Goal: Task Accomplishment & Management: Use online tool/utility

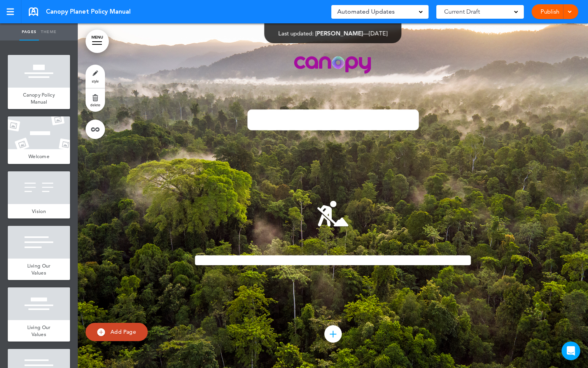
scroll to position [2999, 0]
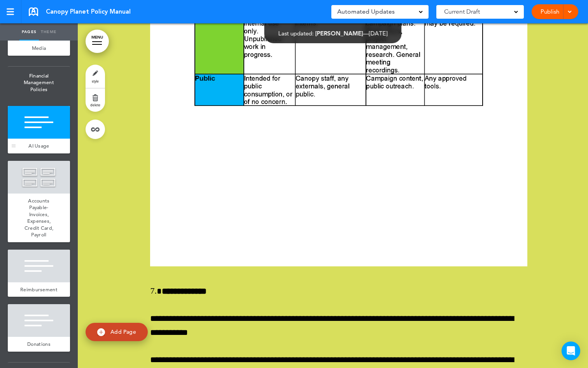
click at [43, 139] on div at bounding box center [39, 122] width 62 height 33
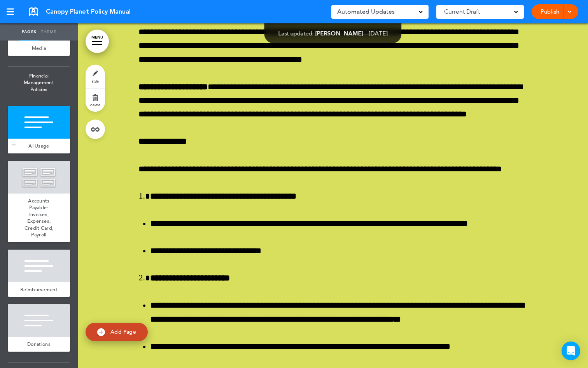
scroll to position [28820, 0]
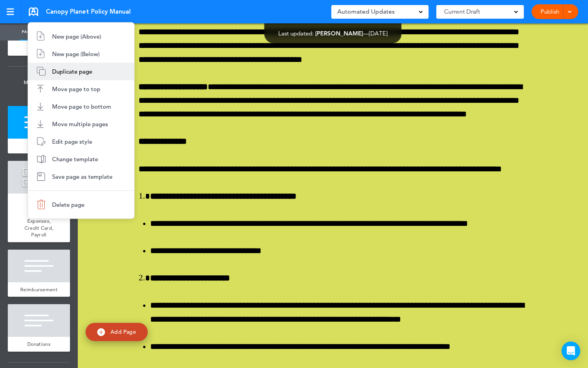
click at [77, 72] on span "Duplicate page" at bounding box center [72, 71] width 40 height 7
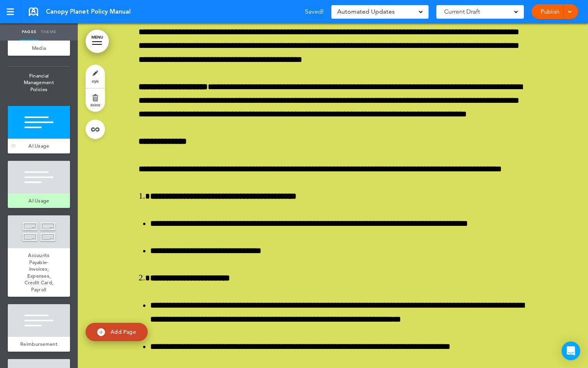
click at [31, 153] on div "AI Usage" at bounding box center [39, 146] width 62 height 15
click at [31, 139] on div at bounding box center [39, 122] width 62 height 33
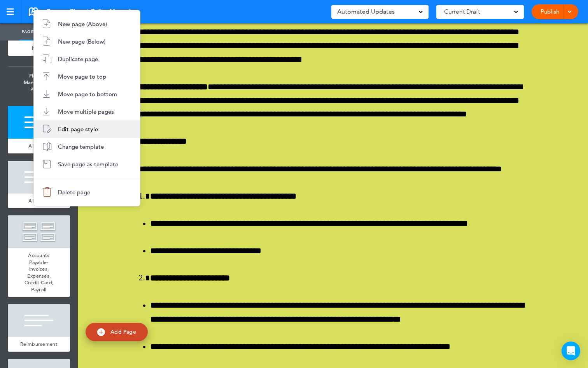
click at [75, 122] on li "Edit page style" at bounding box center [87, 129] width 106 height 18
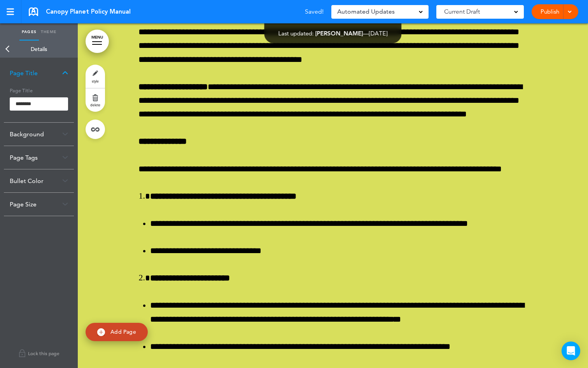
click at [47, 34] on link "Theme" at bounding box center [48, 31] width 19 height 17
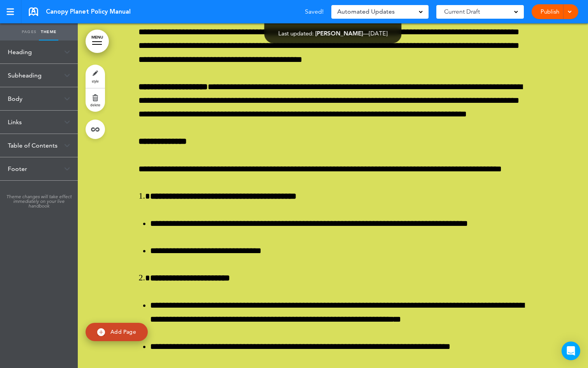
click at [47, 54] on div "Heading" at bounding box center [39, 51] width 78 height 23
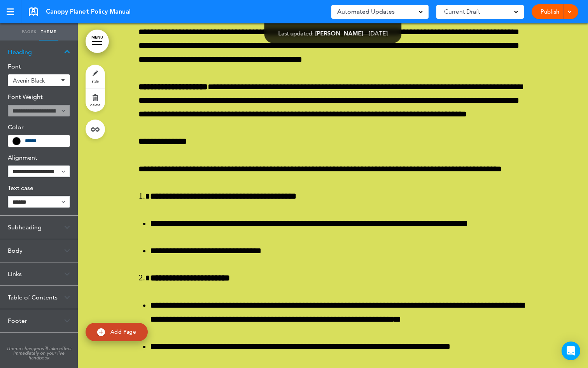
click at [63, 50] on div "Heading" at bounding box center [39, 51] width 78 height 23
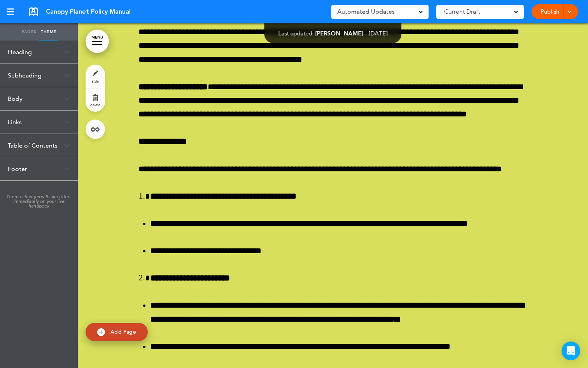
click at [29, 30] on link "Pages" at bounding box center [28, 31] width 19 height 17
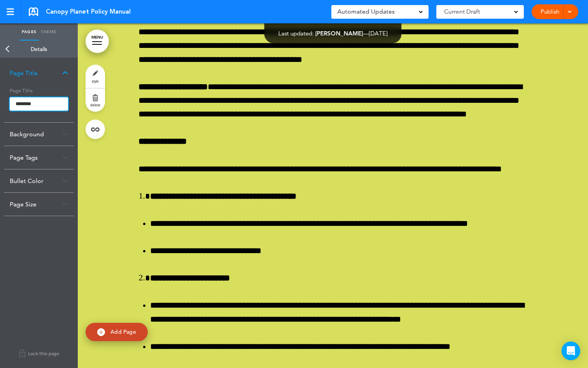
drag, startPoint x: 34, startPoint y: 105, endPoint x: 0, endPoint y: 98, distance: 34.6
click at [0, 98] on div "Page Title Page Title ******** Background Use a brand color Use a custom color …" at bounding box center [39, 213] width 78 height 310
paste input "**********"
type input "**********"
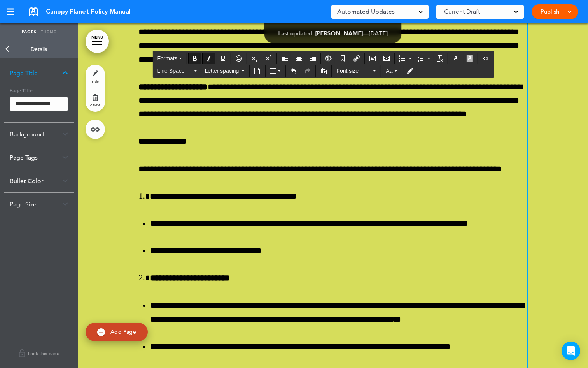
click at [147, 96] on body "Make this page common so it is available in other handbooks. This handbook [GEO…" at bounding box center [294, 184] width 588 height 368
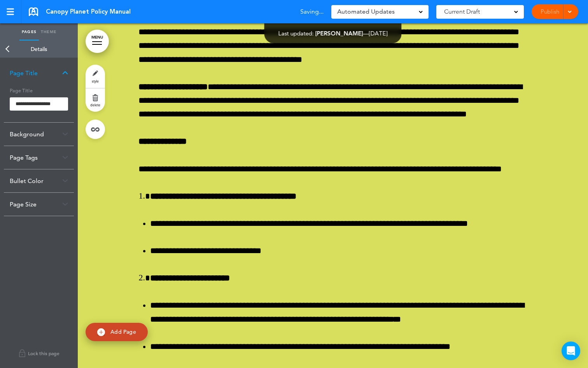
click at [9, 47] on link "Back" at bounding box center [8, 48] width 16 height 17
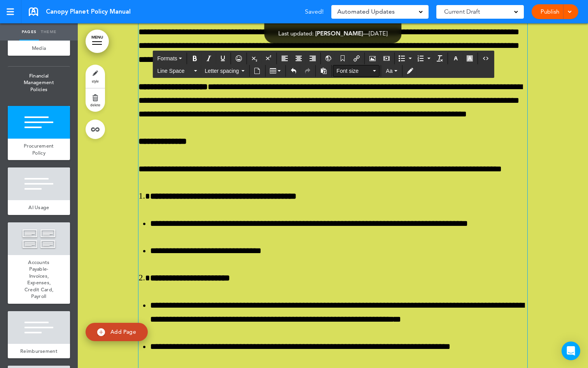
click at [356, 75] on button "Font size" at bounding box center [356, 70] width 46 height 11
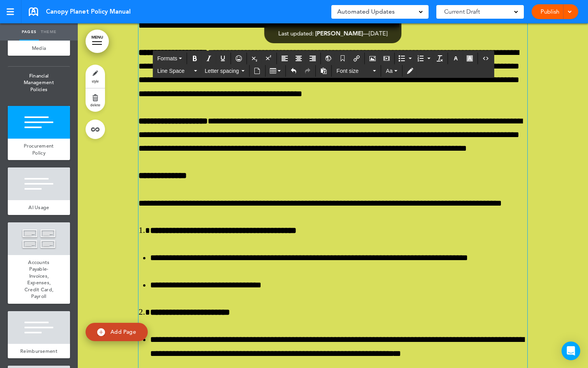
scroll to position [28785, 0]
drag, startPoint x: 400, startPoint y: 110, endPoint x: 257, endPoint y: 109, distance: 143.2
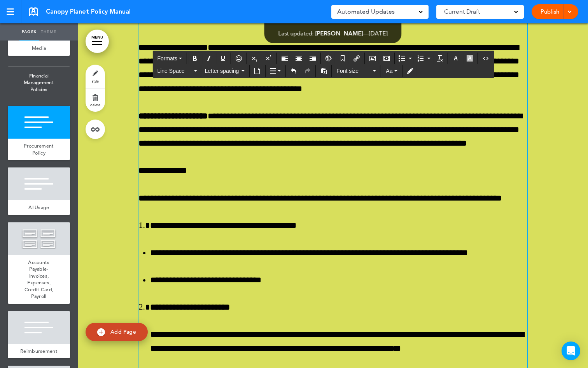
scroll to position [28793, 0]
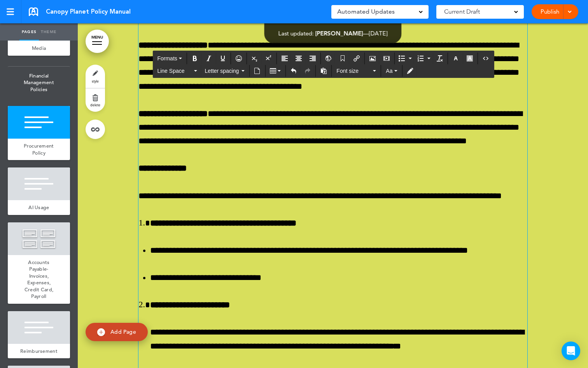
drag, startPoint x: 376, startPoint y: 305, endPoint x: 132, endPoint y: 169, distance: 279.7
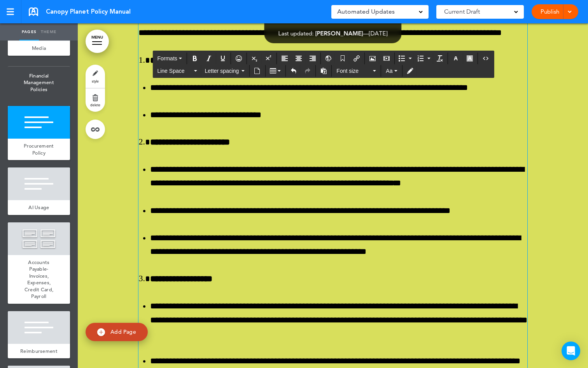
scroll to position [28965, 0]
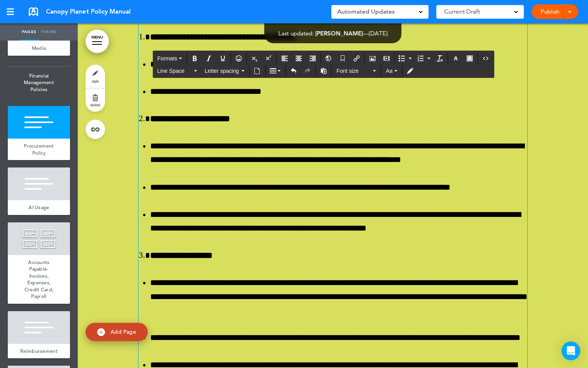
drag, startPoint x: 371, startPoint y: 228, endPoint x: 136, endPoint y: 202, distance: 236.1
drag, startPoint x: 198, startPoint y: 264, endPoint x: 133, endPoint y: 266, distance: 64.6
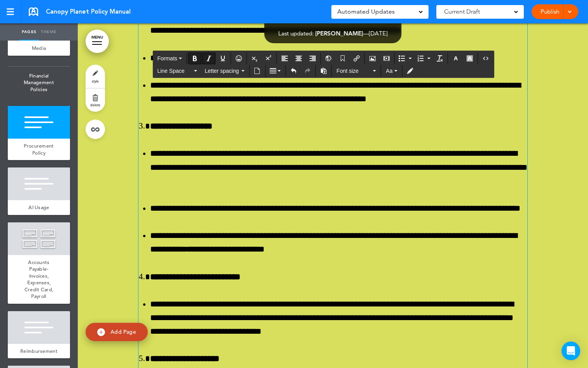
scroll to position [29097, 0]
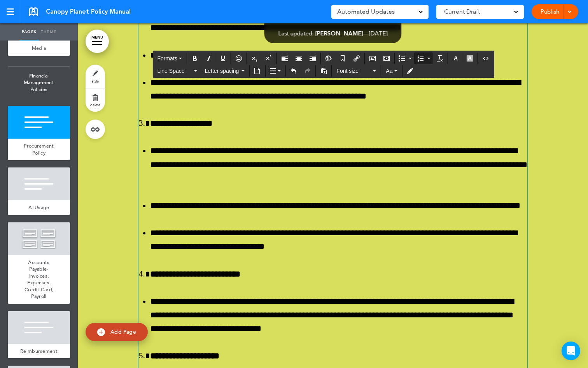
drag, startPoint x: 276, startPoint y: 265, endPoint x: 139, endPoint y: 153, distance: 177.2
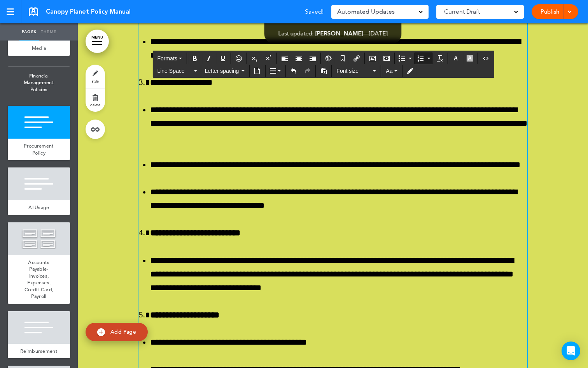
drag, startPoint x: 246, startPoint y: 253, endPoint x: 137, endPoint y: 257, distance: 108.3
drag, startPoint x: 478, startPoint y: 223, endPoint x: 137, endPoint y: 123, distance: 355.3
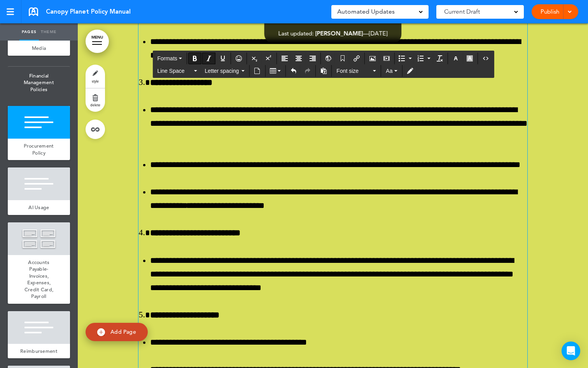
copy div "**********"
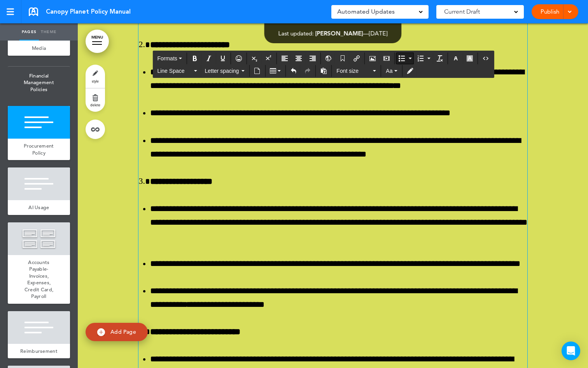
scroll to position [29118, 0]
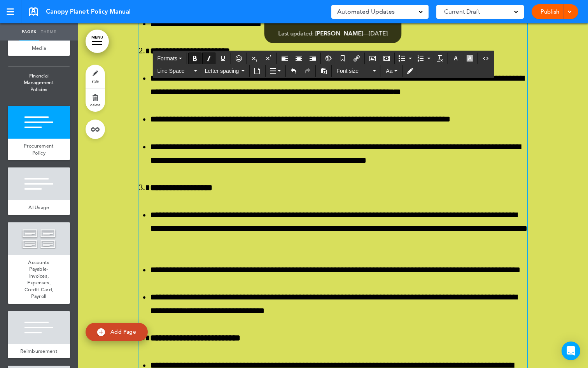
drag, startPoint x: 197, startPoint y: 230, endPoint x: 137, endPoint y: 231, distance: 59.9
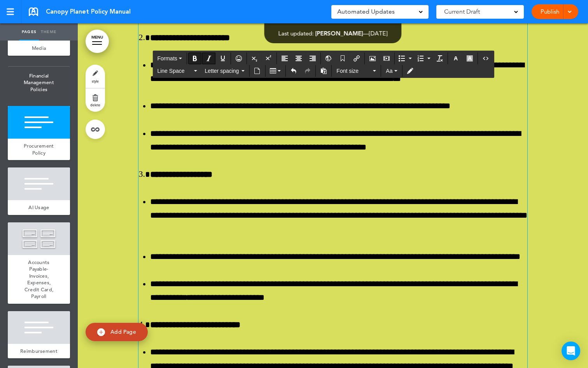
scroll to position [29157, 0]
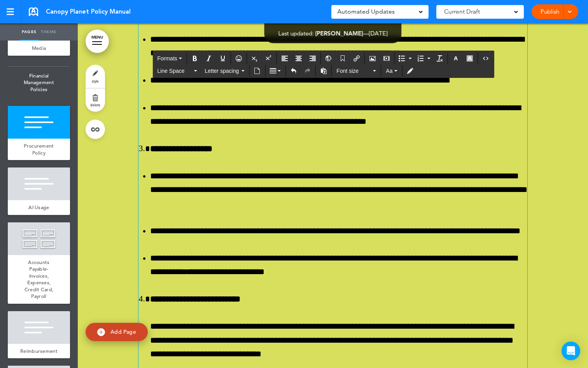
drag, startPoint x: 472, startPoint y: 291, endPoint x: 136, endPoint y: 218, distance: 343.7
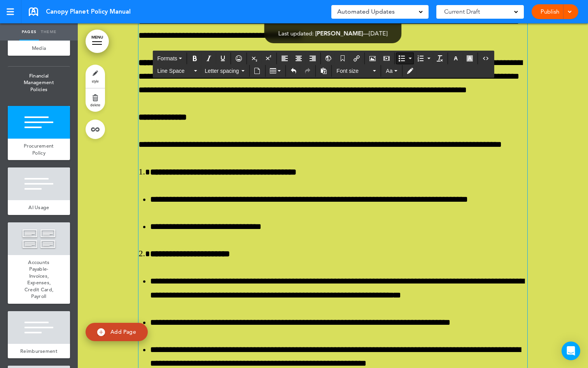
scroll to position [29357, 0]
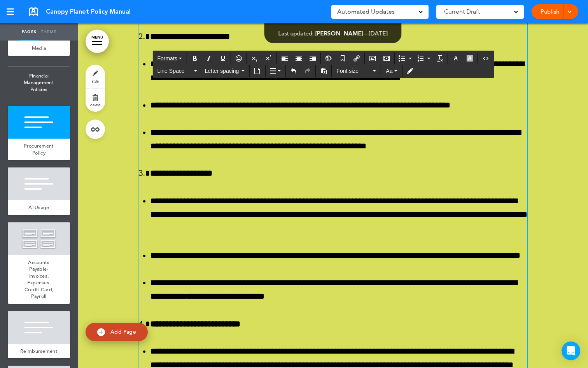
scroll to position [29585, 0]
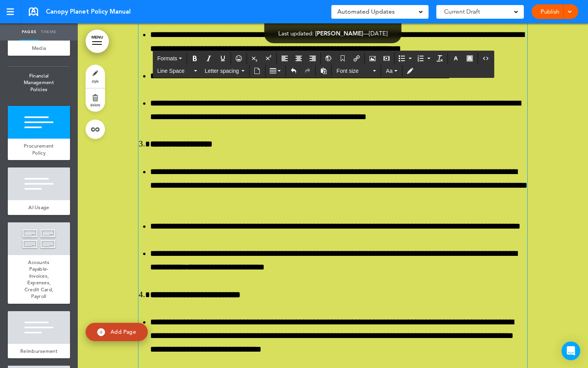
drag, startPoint x: 234, startPoint y: 309, endPoint x: 137, endPoint y: 68, distance: 259.4
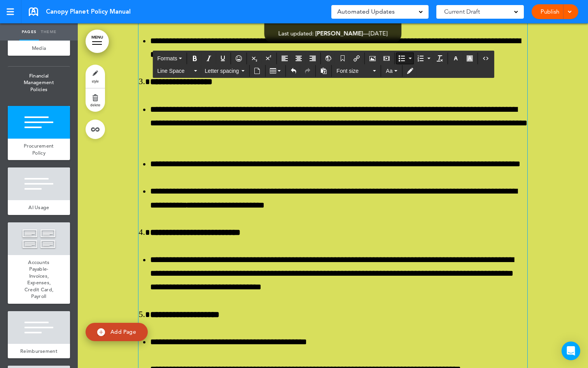
scroll to position [29394, 0]
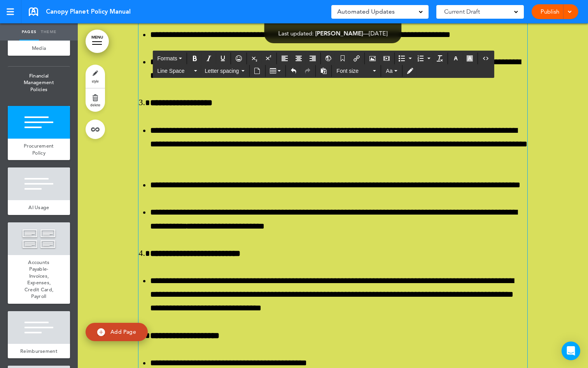
drag, startPoint x: 168, startPoint y: 267, endPoint x: 139, endPoint y: 222, distance: 53.4
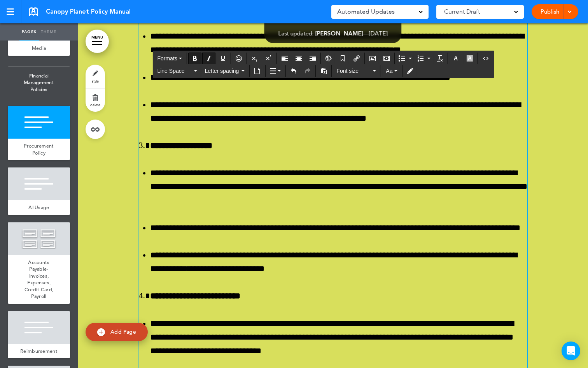
scroll to position [29298, 0]
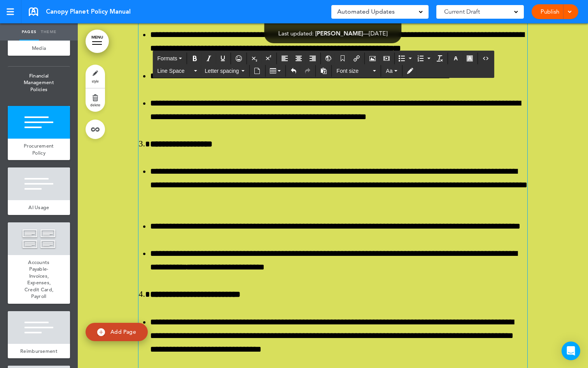
drag, startPoint x: 232, startPoint y: 297, endPoint x: 136, endPoint y: 80, distance: 237.4
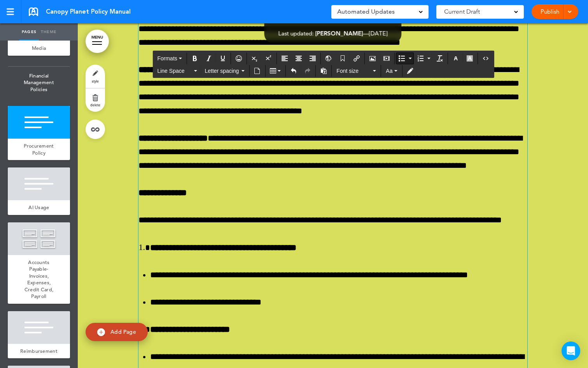
scroll to position [29271, 0]
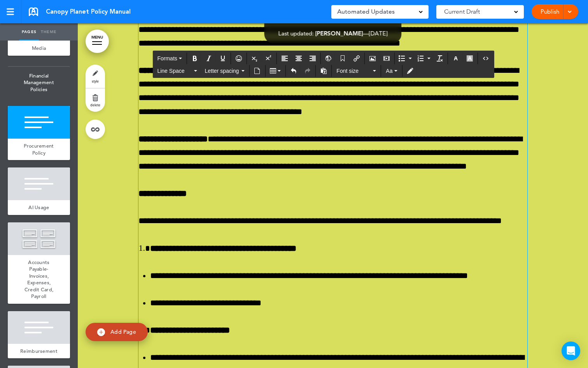
drag, startPoint x: 384, startPoint y: 107, endPoint x: 148, endPoint y: 101, distance: 236.6
click at [197, 58] on icon "Bold" at bounding box center [195, 58] width 6 height 6
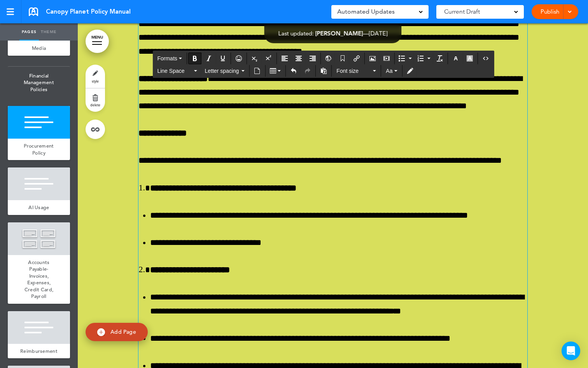
scroll to position [29383, 0]
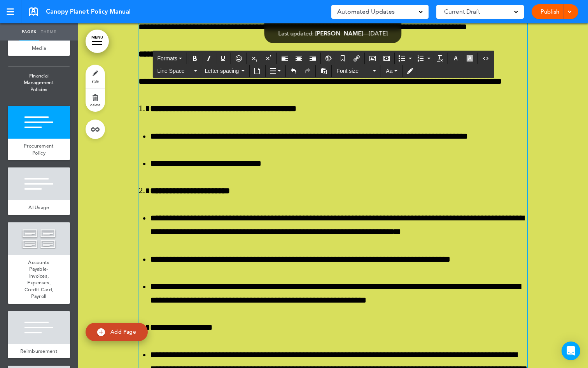
drag, startPoint x: 436, startPoint y: 243, endPoint x: 133, endPoint y: 232, distance: 302.6
click at [193, 58] on icon "Bold" at bounding box center [195, 58] width 6 height 6
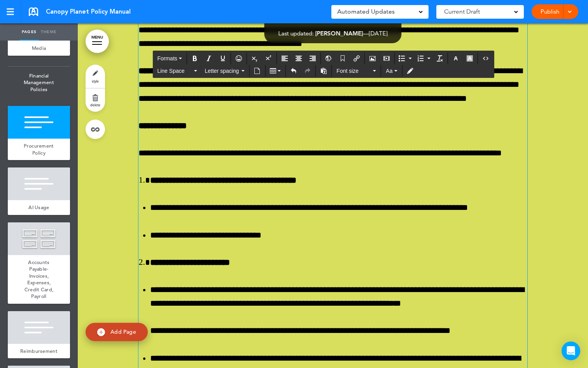
scroll to position [29286, 0]
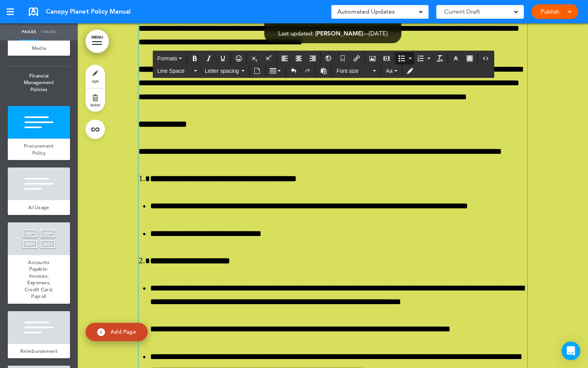
click at [192, 58] on button "Bold" at bounding box center [195, 58] width 12 height 11
click at [196, 60] on icon "Bold" at bounding box center [195, 58] width 6 height 6
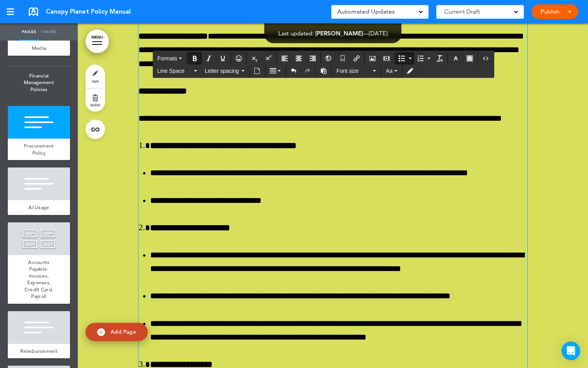
scroll to position [29324, 0]
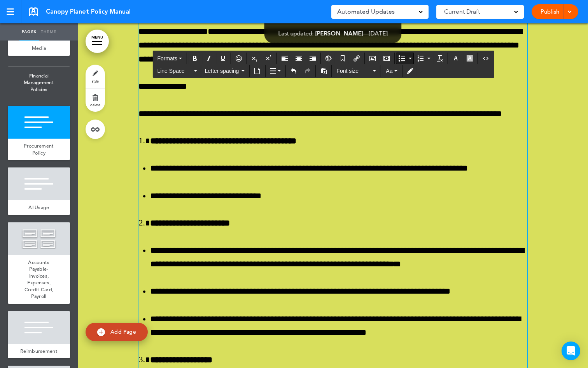
click at [193, 59] on icon "Bold" at bounding box center [195, 58] width 6 height 6
click at [194, 58] on icon "Bold" at bounding box center [195, 58] width 6 height 6
drag, startPoint x: 154, startPoint y: 275, endPoint x: 148, endPoint y: 274, distance: 5.5
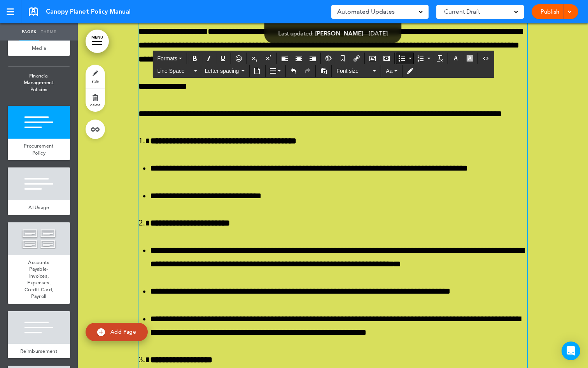
click at [196, 56] on icon "Bold" at bounding box center [195, 58] width 6 height 6
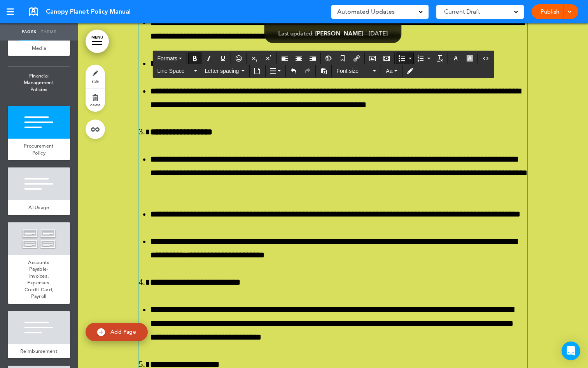
scroll to position [29550, 0]
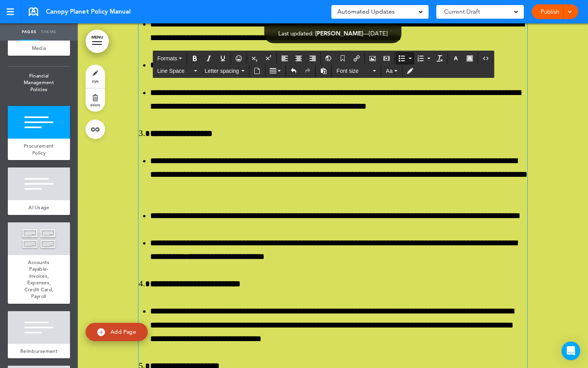
drag, startPoint x: 153, startPoint y: 188, endPoint x: 148, endPoint y: 186, distance: 5.2
click at [195, 57] on icon "Bold" at bounding box center [195, 58] width 6 height 6
drag, startPoint x: 153, startPoint y: 214, endPoint x: 149, endPoint y: 214, distance: 4.3
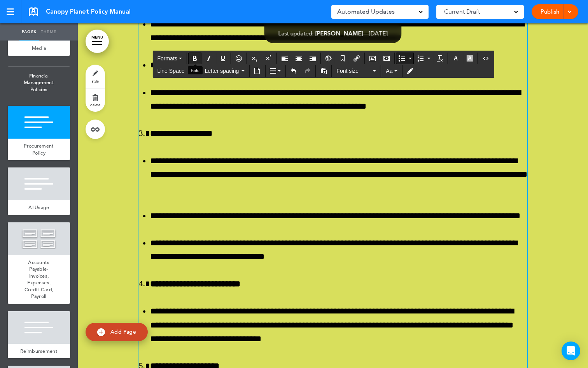
click at [194, 57] on icon "Bold" at bounding box center [195, 58] width 6 height 6
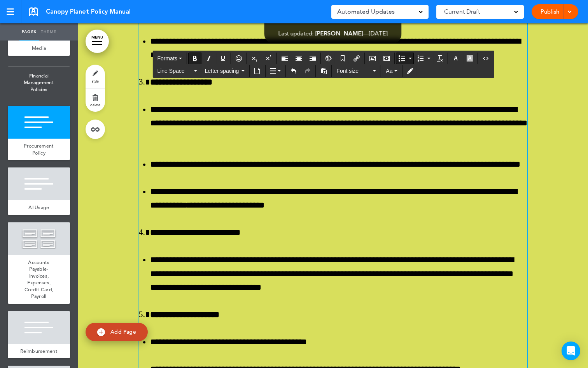
scroll to position [29609, 0]
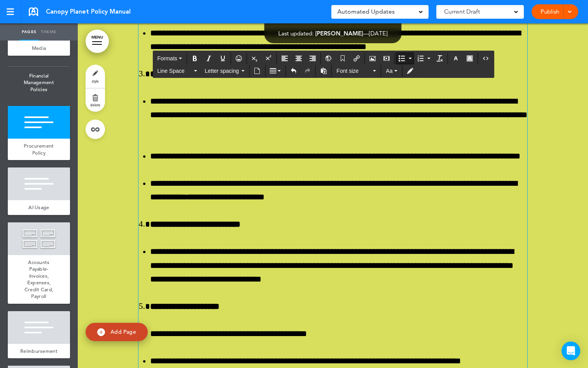
click at [195, 55] on icon "Bold" at bounding box center [195, 58] width 6 height 6
click at [196, 56] on icon "Bold" at bounding box center [195, 58] width 6 height 6
drag, startPoint x: 155, startPoint y: 237, endPoint x: 148, endPoint y: 235, distance: 7.3
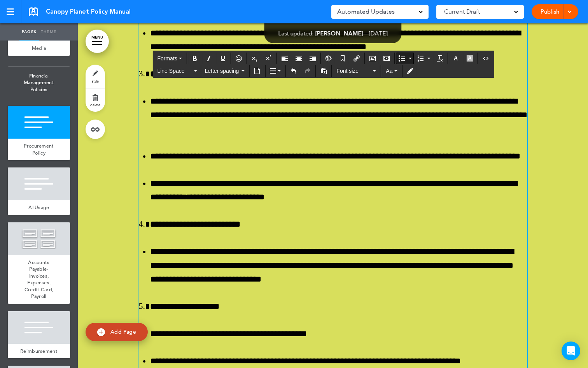
click at [195, 60] on icon "Bold" at bounding box center [195, 58] width 6 height 6
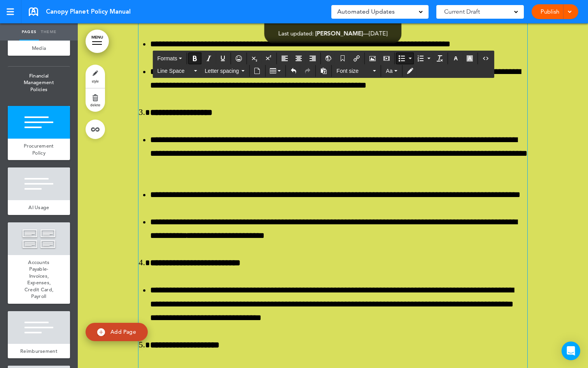
scroll to position [29599, 0]
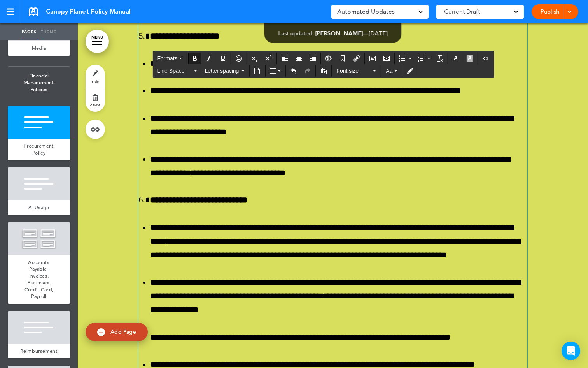
scroll to position [29849, 0]
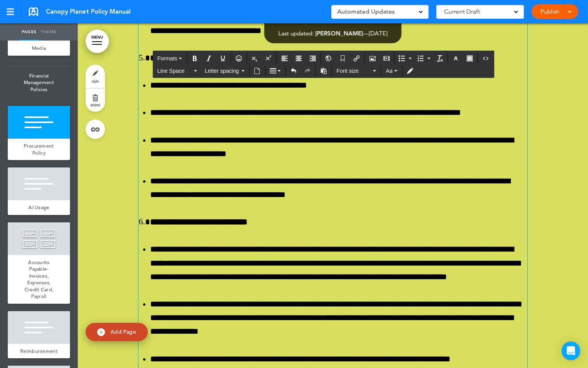
drag, startPoint x: 218, startPoint y: 230, endPoint x: 137, endPoint y: 53, distance: 194.3
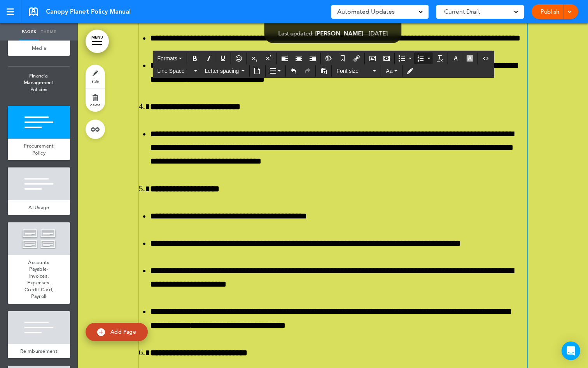
scroll to position [29784, 0]
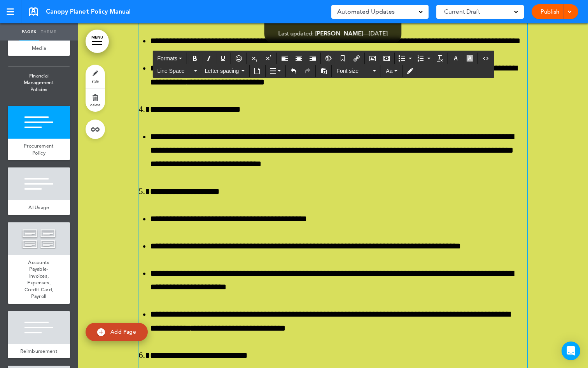
drag, startPoint x: 487, startPoint y: 144, endPoint x: 377, endPoint y: 144, distance: 110.1
click at [456, 59] on icon "button" at bounding box center [456, 58] width 6 height 6
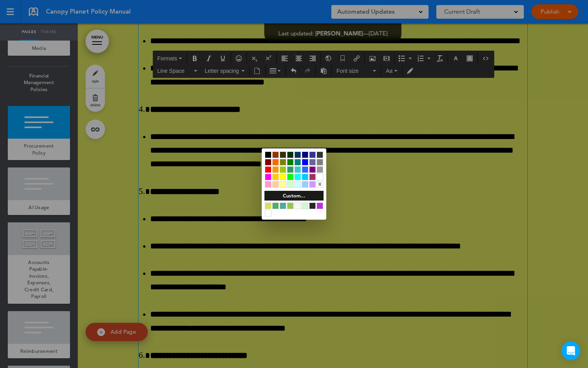
click at [305, 161] on div at bounding box center [305, 162] width 7 height 7
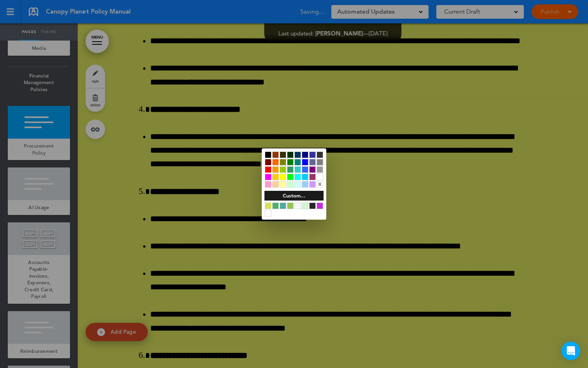
click at [360, 59] on div at bounding box center [294, 184] width 588 height 368
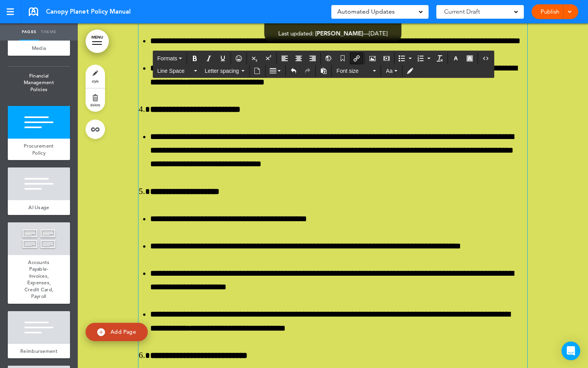
click at [360, 58] on icon "Insert/edit airmason link" at bounding box center [357, 58] width 6 height 6
type input "**********"
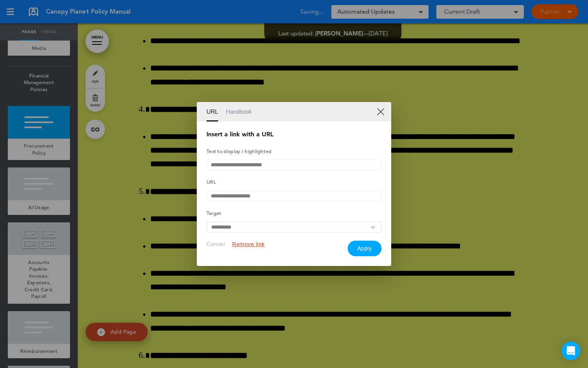
click at [236, 108] on link "Handbook" at bounding box center [239, 111] width 26 height 19
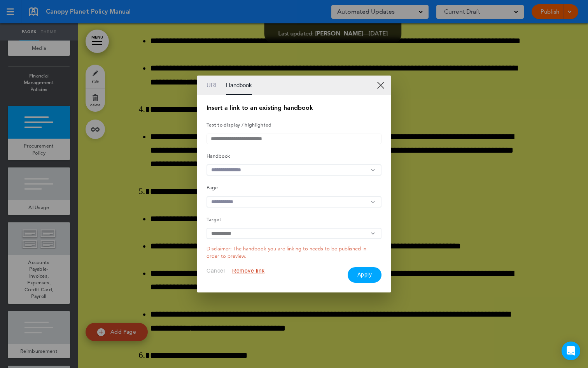
click at [206, 82] on div "URL Handbook" at bounding box center [294, 84] width 195 height 19
click at [380, 83] on link "XX" at bounding box center [380, 84] width 7 height 7
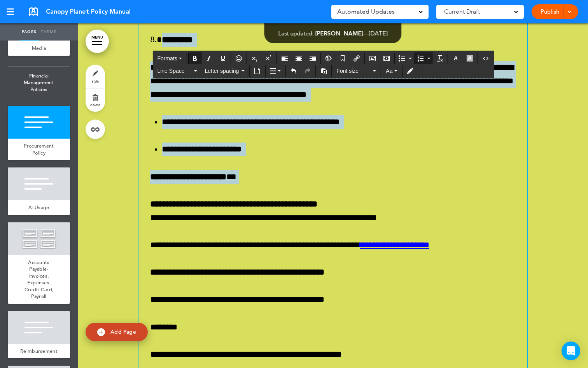
scroll to position [32557, 0]
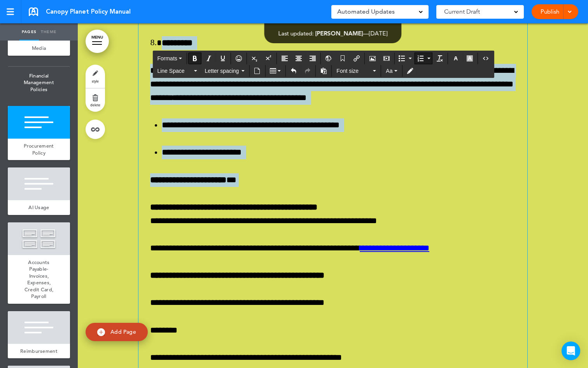
drag, startPoint x: 253, startPoint y: 291, endPoint x: 147, endPoint y: 49, distance: 264.5
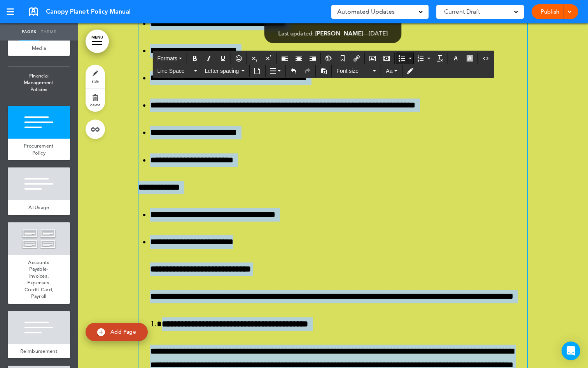
scroll to position [30594, 0]
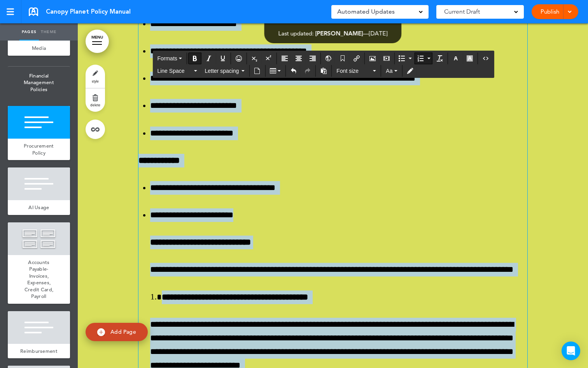
drag, startPoint x: 177, startPoint y: 235, endPoint x: 131, endPoint y: 150, distance: 96.8
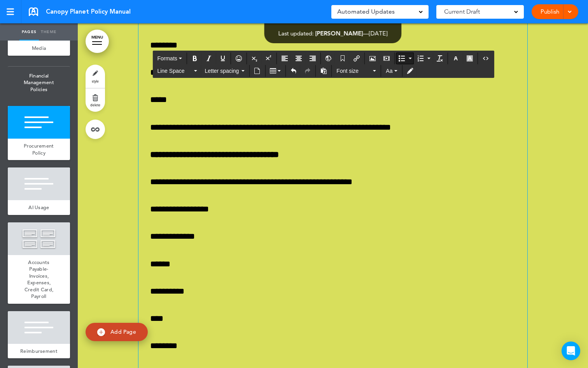
scroll to position [30007, 0]
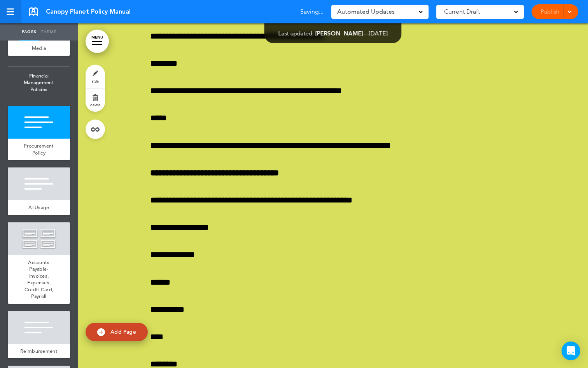
click at [14, 16] on link at bounding box center [10, 11] width 21 height 23
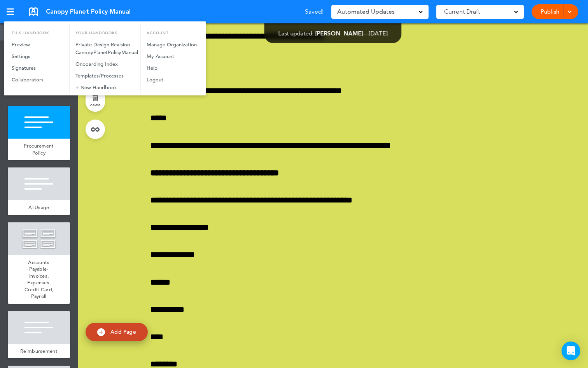
click at [367, 147] on div at bounding box center [294, 184] width 588 height 368
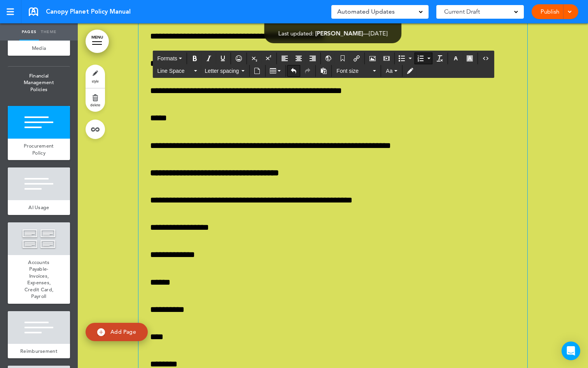
click at [294, 70] on icon "Undo" at bounding box center [294, 71] width 6 height 6
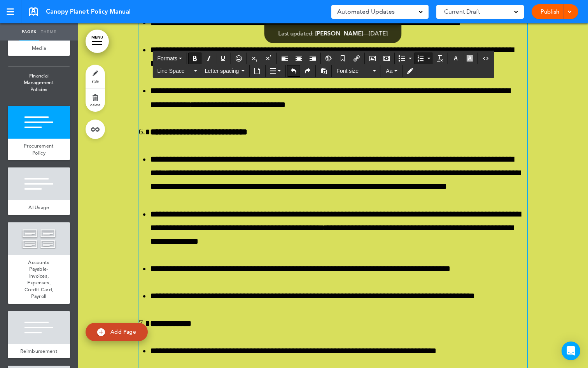
click at [294, 70] on icon "Undo" at bounding box center [294, 71] width 6 height 6
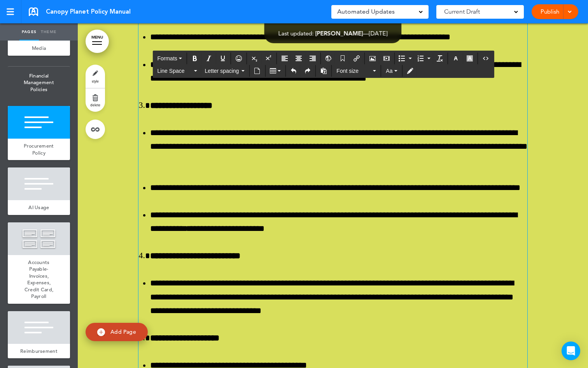
scroll to position [29569, 0]
click at [297, 69] on button "Undo" at bounding box center [294, 70] width 12 height 11
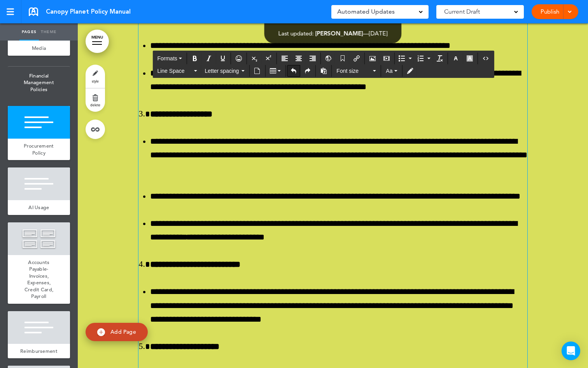
click at [297, 69] on button "Undo" at bounding box center [294, 70] width 12 height 11
click at [305, 69] on icon "Redo" at bounding box center [308, 71] width 6 height 6
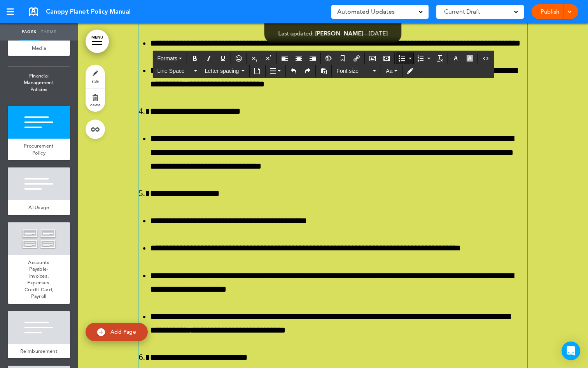
scroll to position [29736, 0]
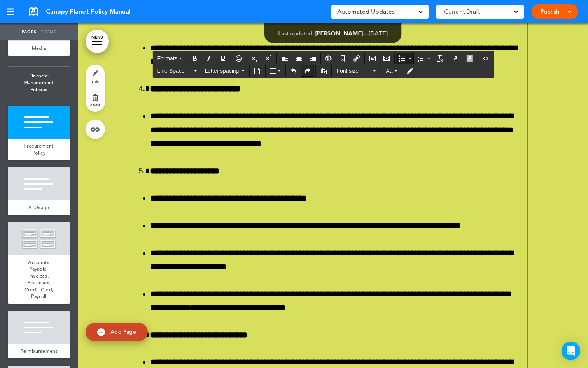
click at [307, 69] on icon "Redo" at bounding box center [308, 71] width 6 height 6
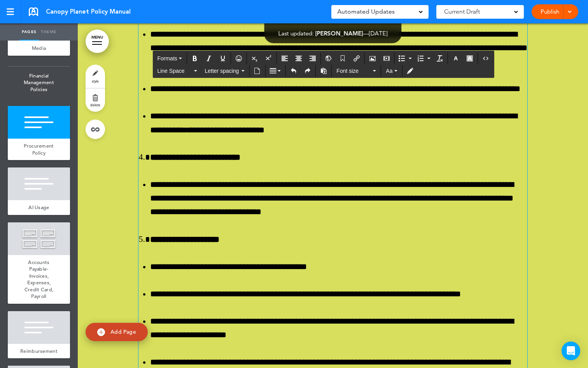
drag, startPoint x: 487, startPoint y: 192, endPoint x: 376, endPoint y: 193, distance: 111.3
click at [458, 59] on icon "button" at bounding box center [456, 58] width 6 height 6
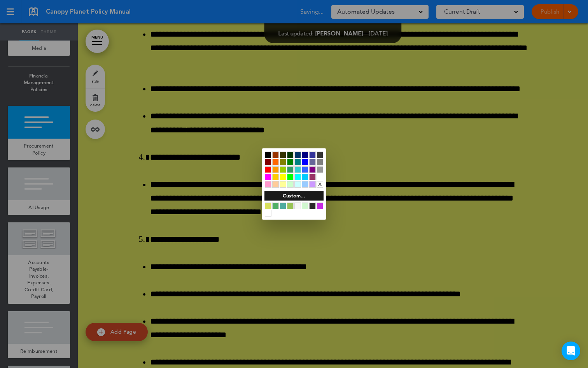
click at [307, 160] on div at bounding box center [305, 162] width 7 height 7
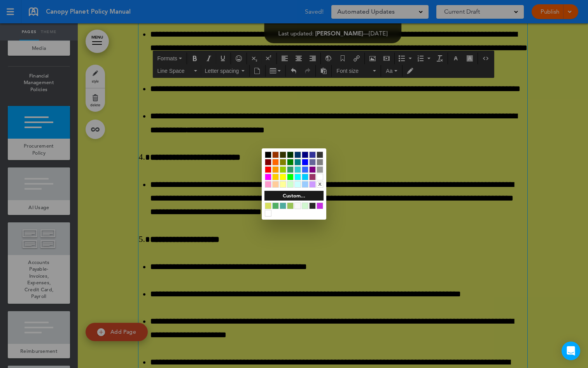
click at [372, 124] on div at bounding box center [294, 184] width 588 height 368
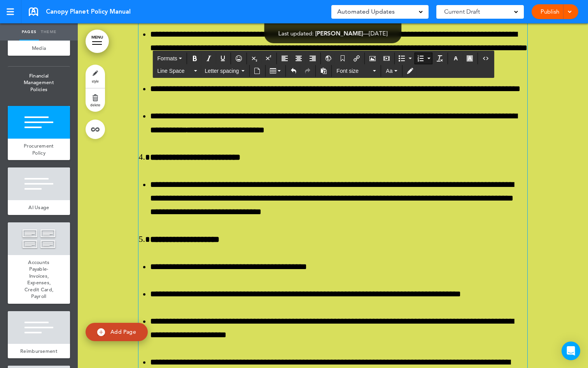
drag, startPoint x: 184, startPoint y: 249, endPoint x: 146, endPoint y: 232, distance: 41.6
click at [196, 61] on button "Bold" at bounding box center [195, 58] width 12 height 11
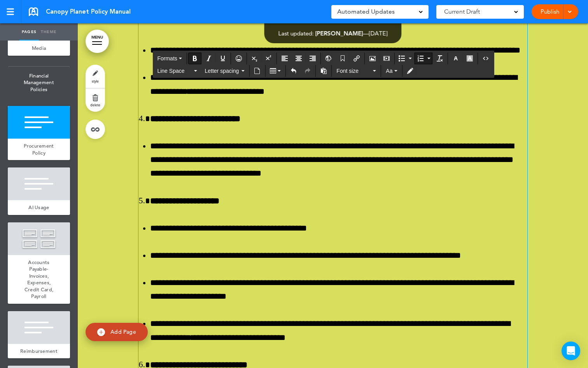
scroll to position [29775, 0]
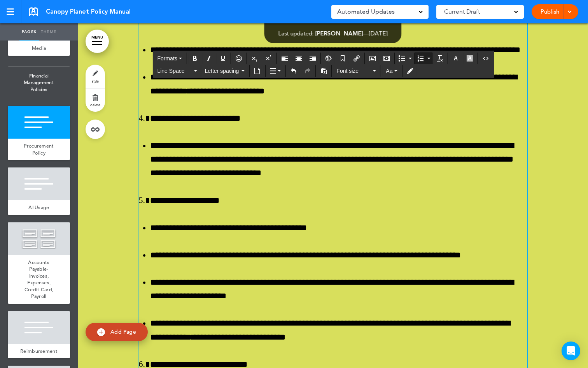
drag, startPoint x: 439, startPoint y: 251, endPoint x: 150, endPoint y: 248, distance: 289.1
click at [194, 60] on icon "Bold" at bounding box center [195, 58] width 6 height 6
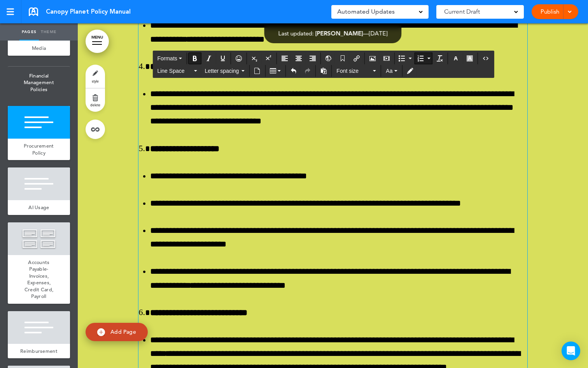
scroll to position [29833, 0]
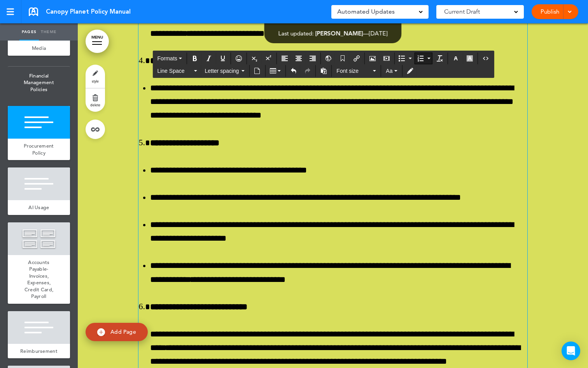
drag, startPoint x: 397, startPoint y: 247, endPoint x: 146, endPoint y: 245, distance: 251.4
click at [196, 61] on icon "Bold" at bounding box center [195, 58] width 6 height 6
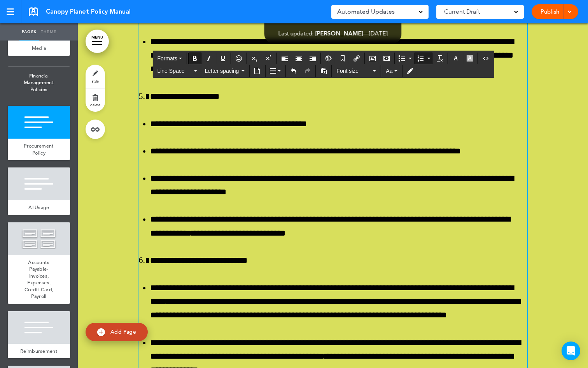
scroll to position [29882, 0]
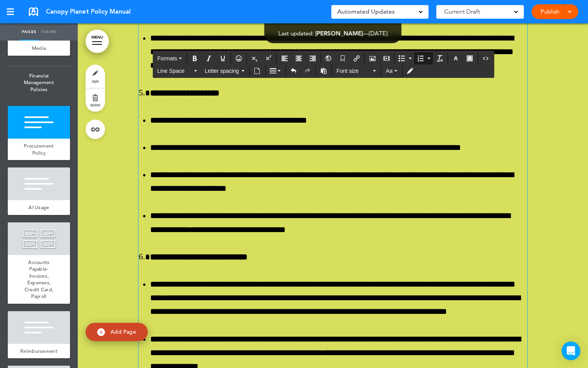
drag, startPoint x: 232, startPoint y: 254, endPoint x: 150, endPoint y: 247, distance: 82.8
click at [198, 59] on icon "Bold" at bounding box center [195, 58] width 6 height 6
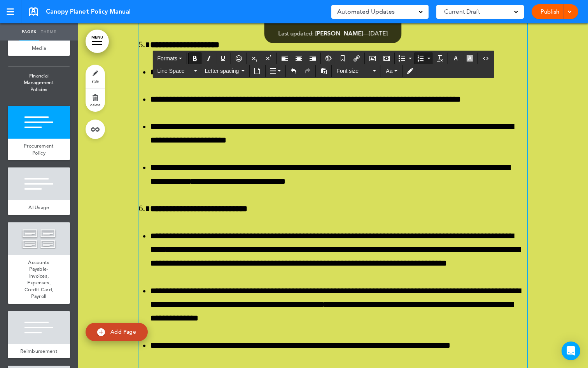
scroll to position [29940, 0]
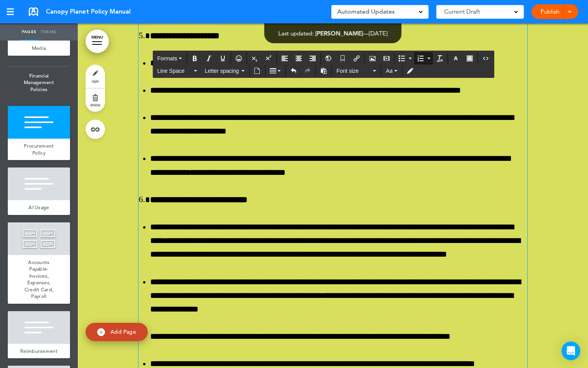
drag, startPoint x: 249, startPoint y: 250, endPoint x: 163, endPoint y: 242, distance: 86.4
click at [195, 56] on icon "Bold" at bounding box center [195, 58] width 6 height 6
drag, startPoint x: 254, startPoint y: 279, endPoint x: 521, endPoint y: 281, distance: 267.3
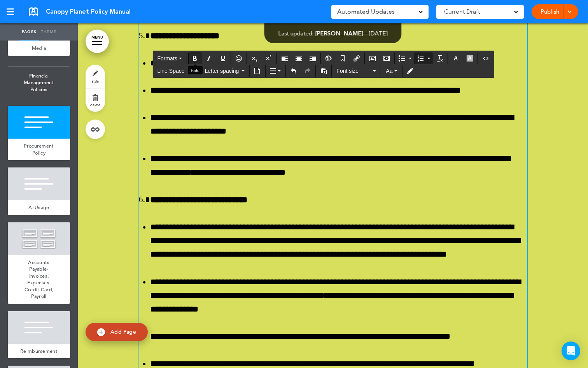
click at [197, 59] on icon "Bold" at bounding box center [195, 58] width 6 height 6
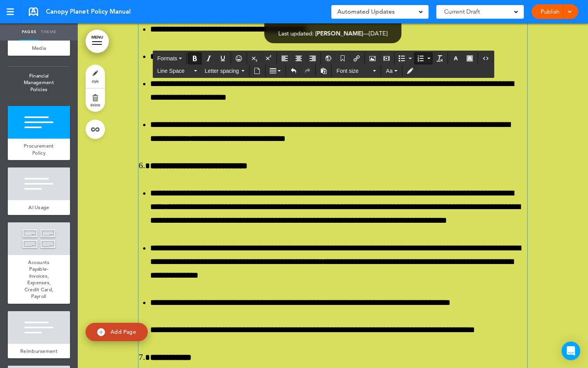
scroll to position [29991, 0]
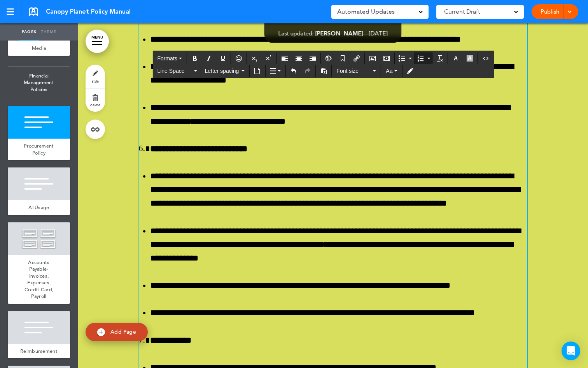
drag, startPoint x: 275, startPoint y: 256, endPoint x: 151, endPoint y: 251, distance: 124.2
click at [193, 57] on icon "Bold" at bounding box center [195, 58] width 6 height 6
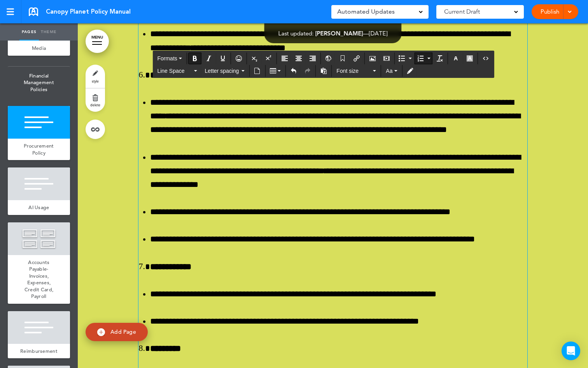
scroll to position [30073, 0]
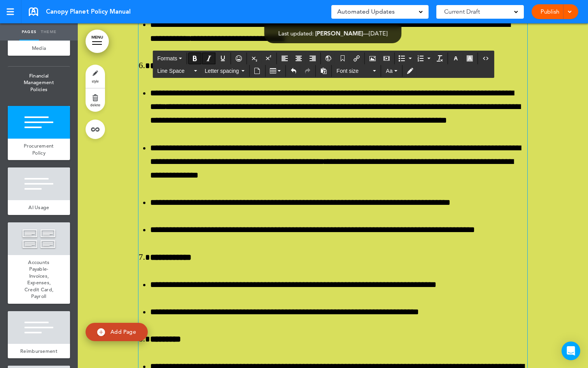
drag, startPoint x: 210, startPoint y: 226, endPoint x: 160, endPoint y: 225, distance: 49.8
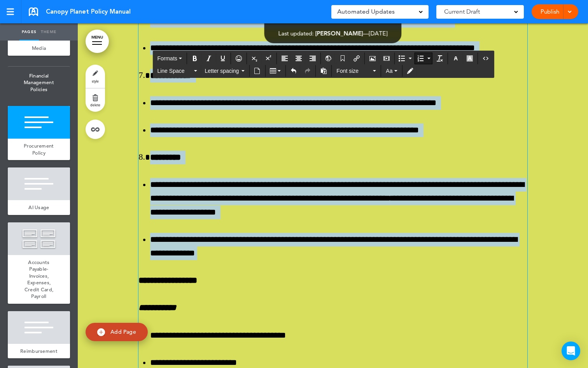
scroll to position [30220, 0]
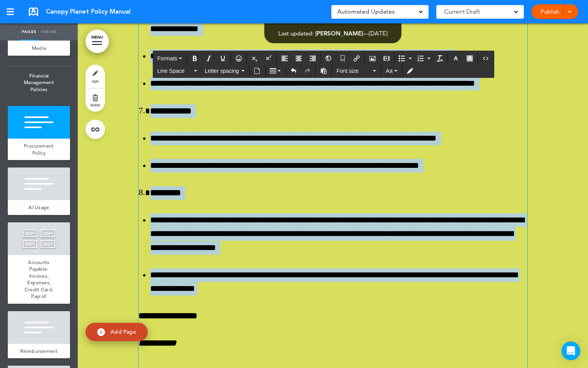
drag, startPoint x: 237, startPoint y: 259, endPoint x: 136, endPoint y: 108, distance: 181.3
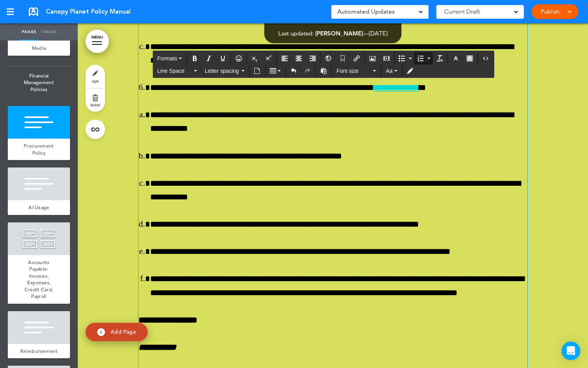
scroll to position [30120, 0]
drag, startPoint x: 320, startPoint y: 209, endPoint x: 149, endPoint y: 196, distance: 170.9
click at [195, 62] on button "Bold" at bounding box center [195, 58] width 12 height 11
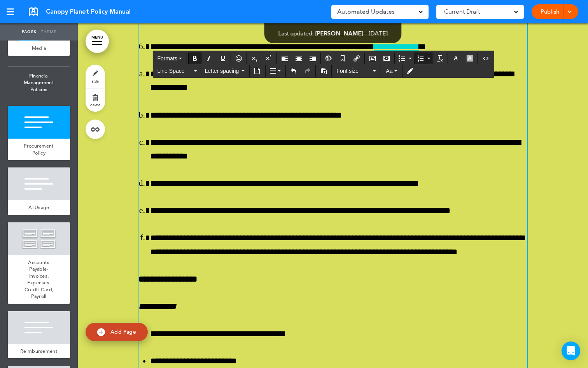
scroll to position [30163, 0]
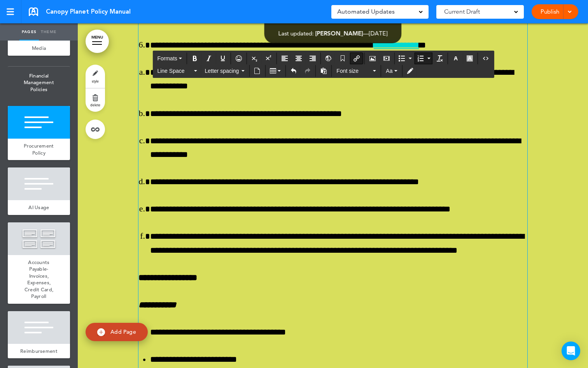
drag, startPoint x: 310, startPoint y: 190, endPoint x: 202, endPoint y: 188, distance: 108.6
click at [456, 58] on icon "button" at bounding box center [456, 58] width 6 height 6
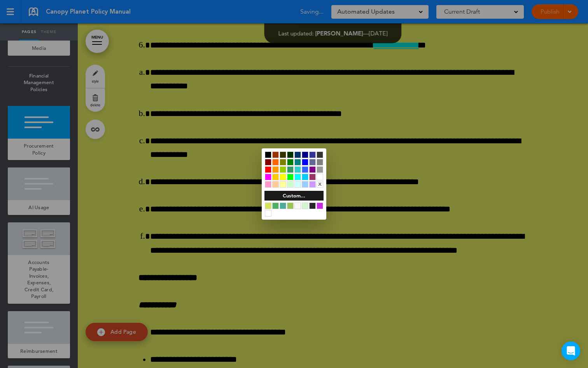
click at [304, 162] on div at bounding box center [305, 162] width 7 height 7
click at [238, 163] on div at bounding box center [294, 184] width 588 height 368
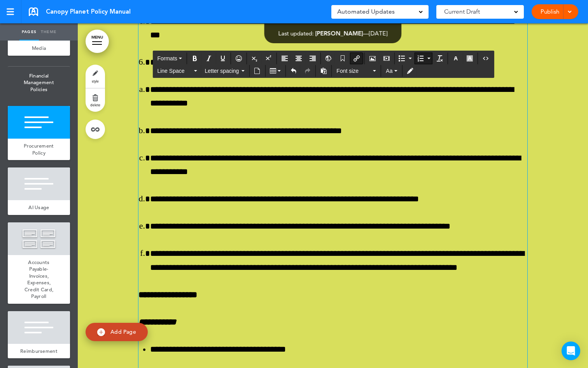
scroll to position [30226, 0]
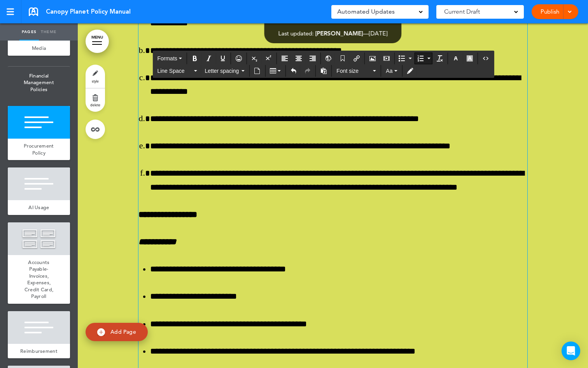
drag, startPoint x: 240, startPoint y: 186, endPoint x: 146, endPoint y: 182, distance: 93.5
click at [196, 58] on icon "Bold" at bounding box center [195, 58] width 6 height 6
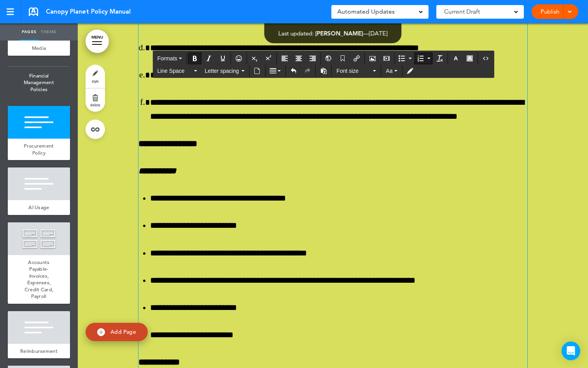
scroll to position [30297, 0]
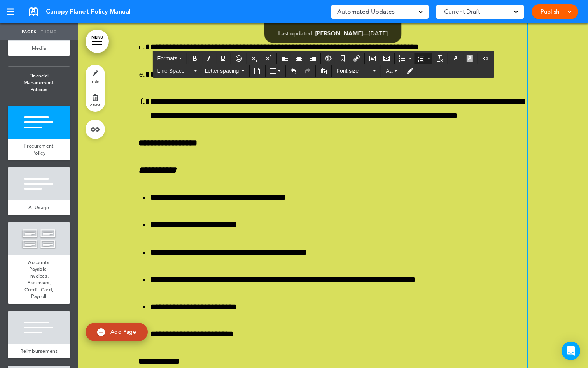
drag, startPoint x: 218, startPoint y: 206, endPoint x: 146, endPoint y: 204, distance: 72.4
click at [199, 57] on button "Bold" at bounding box center [195, 58] width 12 height 11
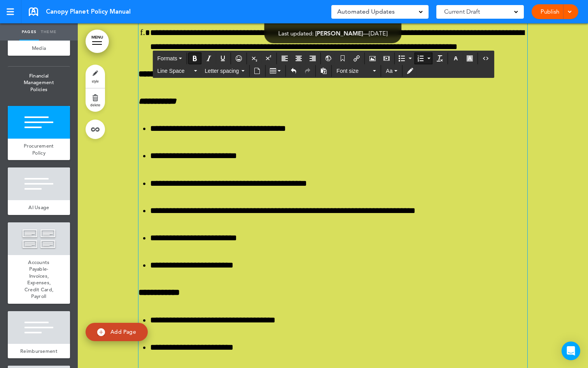
scroll to position [30386, 0]
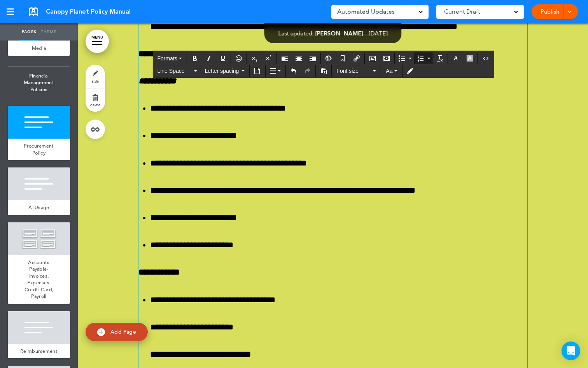
drag, startPoint x: 218, startPoint y: 187, endPoint x: 142, endPoint y: 184, distance: 75.9
click at [192, 57] on button "Bold" at bounding box center [195, 58] width 12 height 11
drag, startPoint x: 397, startPoint y: 226, endPoint x: 265, endPoint y: 226, distance: 131.9
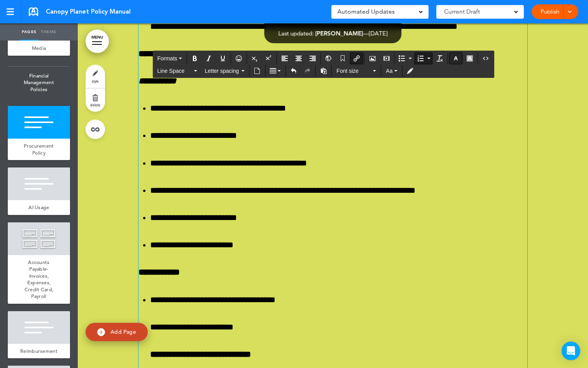
click at [456, 58] on icon "button" at bounding box center [456, 58] width 6 height 6
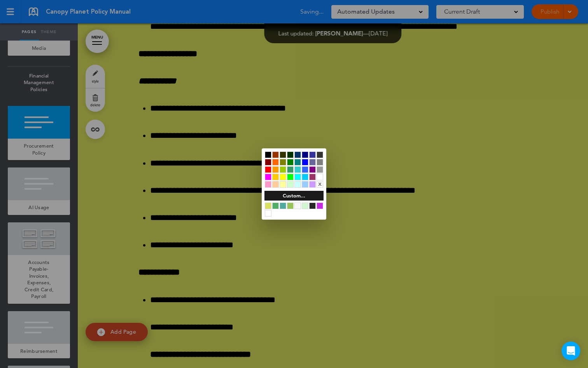
click at [304, 162] on div at bounding box center [305, 162] width 7 height 7
click at [374, 177] on div at bounding box center [294, 184] width 588 height 368
